Goal: Find specific page/section: Find specific page/section

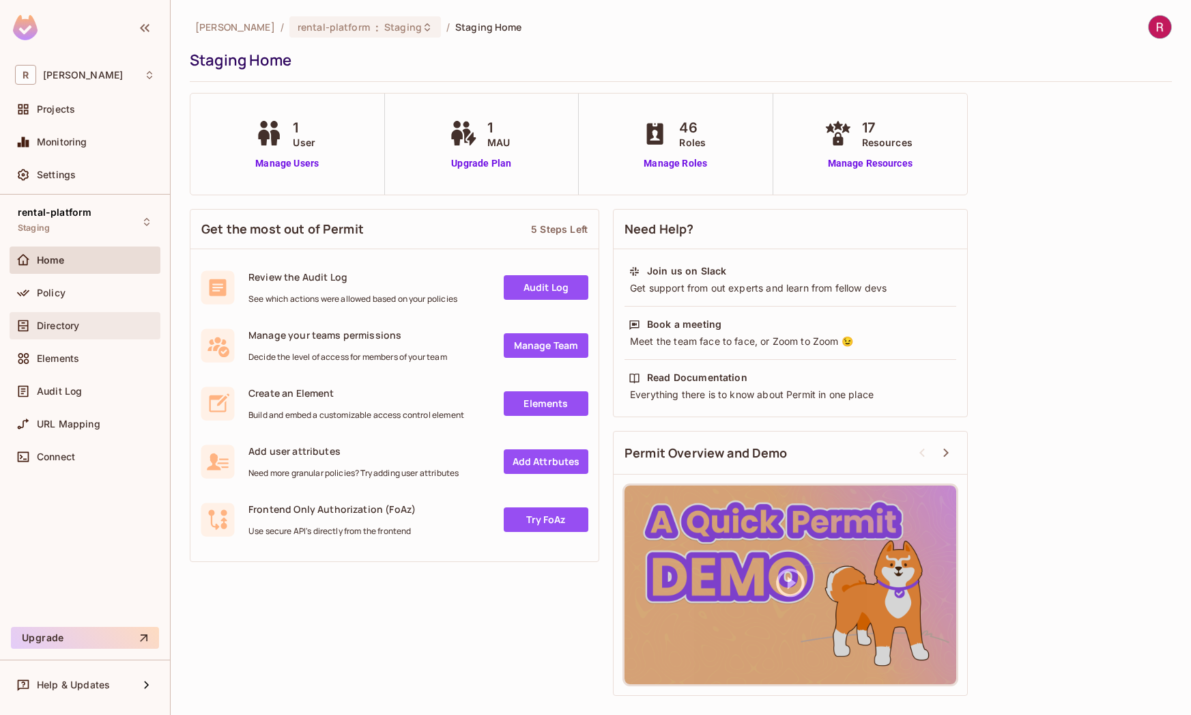
click at [95, 326] on div "Directory" at bounding box center [96, 325] width 118 height 11
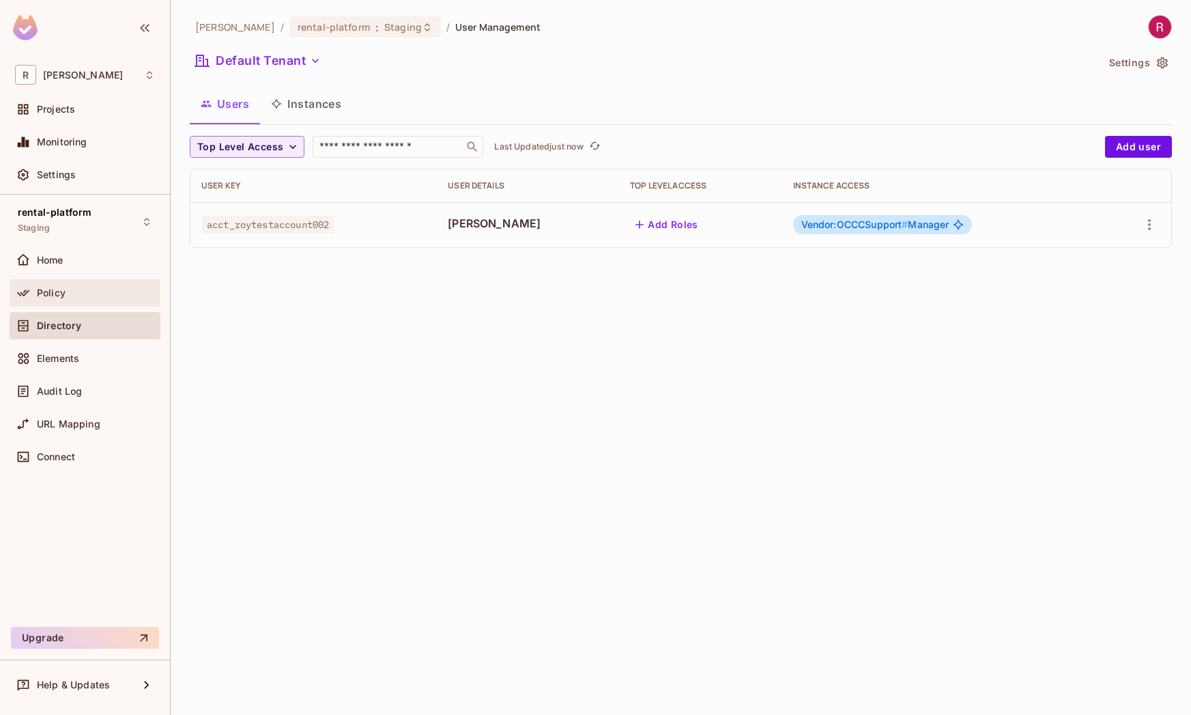
click at [68, 295] on div "Policy" at bounding box center [96, 292] width 118 height 11
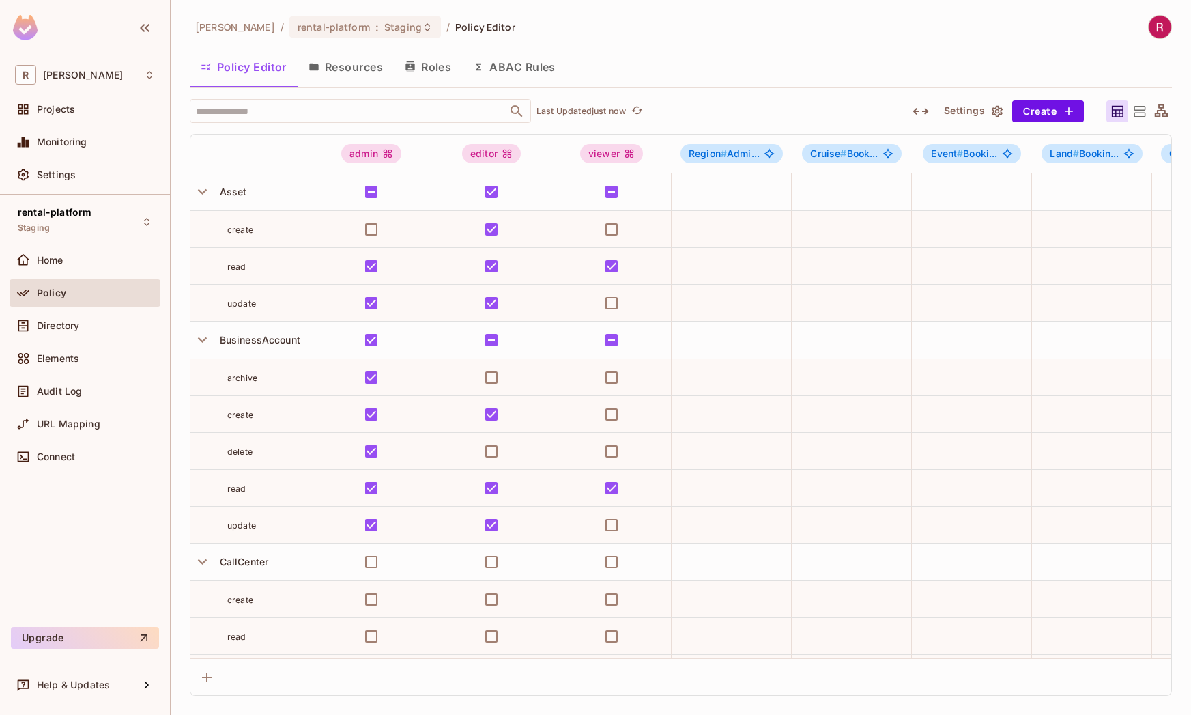
click at [366, 74] on button "Resources" at bounding box center [346, 67] width 96 height 34
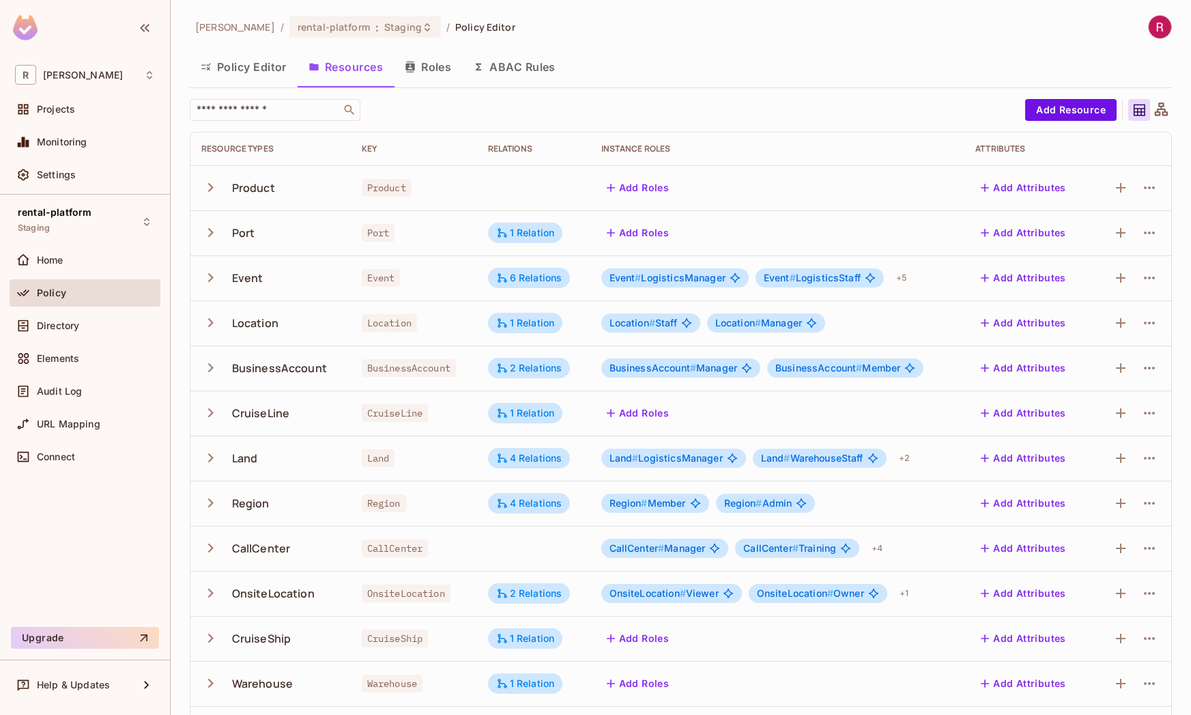
click at [209, 369] on icon "button" at bounding box center [210, 367] width 18 height 18
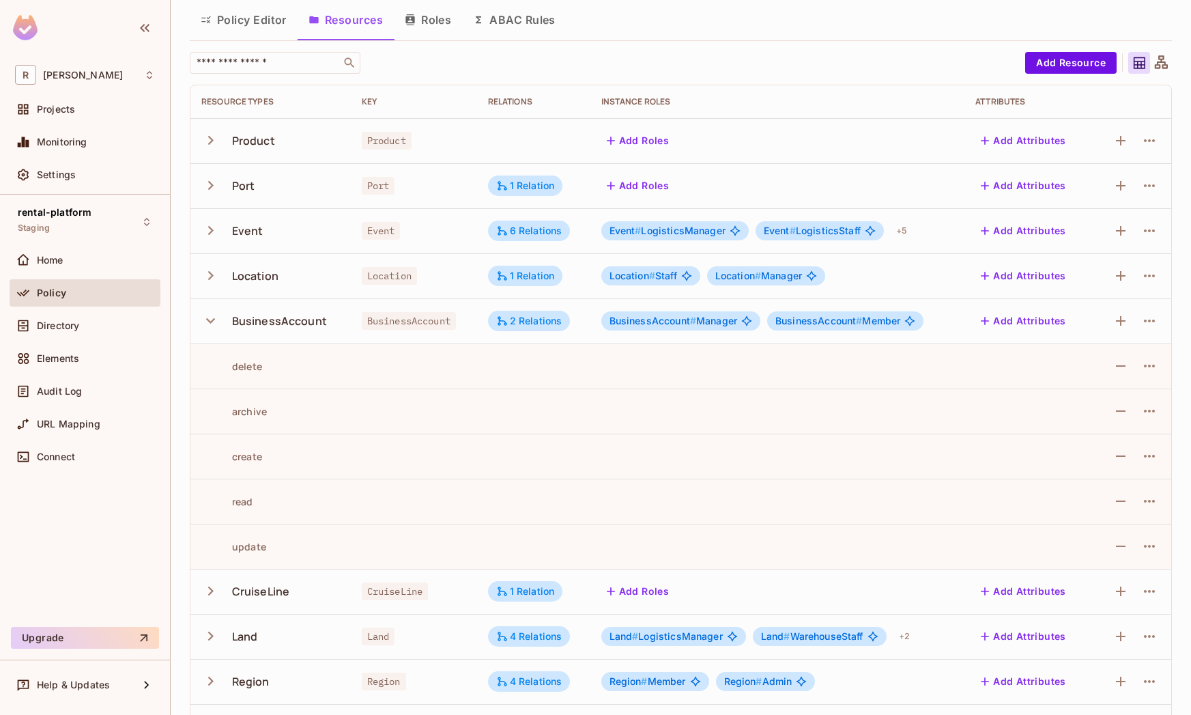
scroll to position [55, 0]
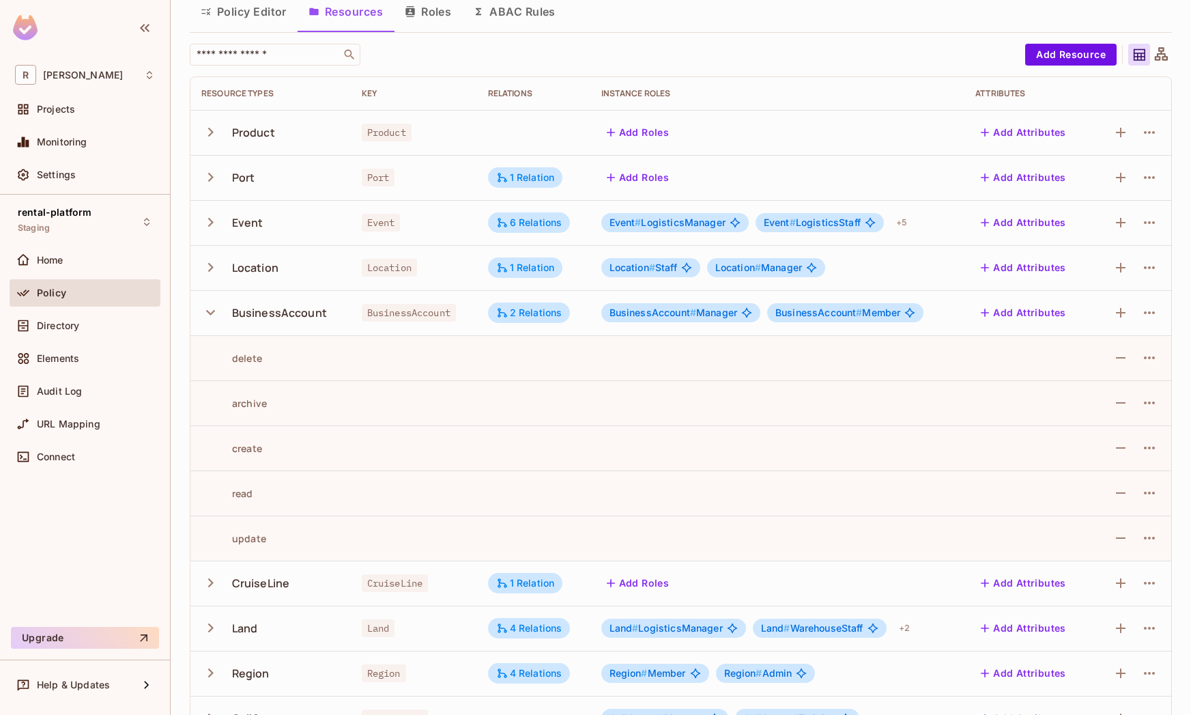
click at [212, 313] on icon "button" at bounding box center [210, 312] width 9 height 5
